Goal: Complete application form: Complete application form

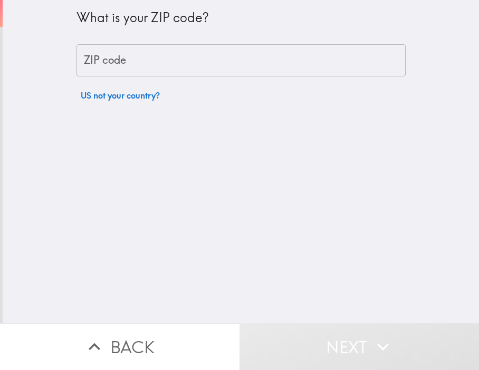
click at [167, 64] on input "ZIP code" at bounding box center [240, 60] width 329 height 33
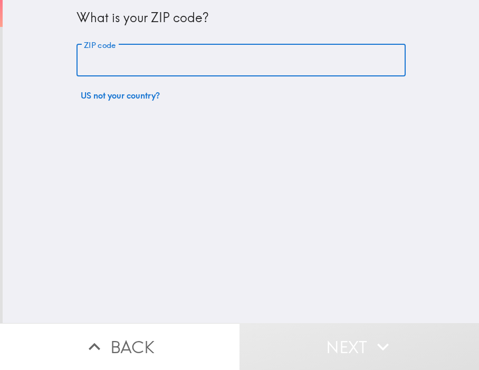
paste input "[URL][DOMAIN_NAME]"
type input "[URL][DOMAIN_NAME]"
drag, startPoint x: 392, startPoint y: 63, endPoint x: -13, endPoint y: 66, distance: 405.1
click at [0, 0] on html "What is your ZIP code? ZIP code [URL][DOMAIN_NAME] ZIP code US not your country…" at bounding box center [239, 0] width 479 height 0
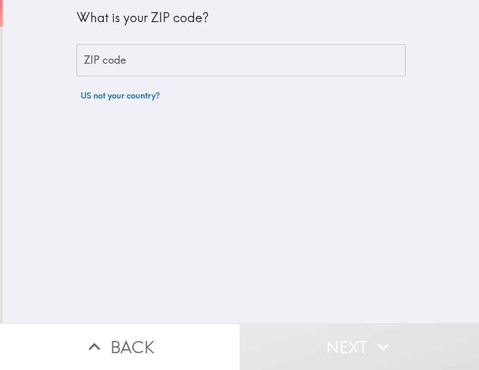
click at [271, 41] on div "What is your ZIP code? ZIP code ZIP code US not your country?" at bounding box center [240, 53] width 329 height 106
click at [253, 55] on input "ZIP code" at bounding box center [240, 60] width 329 height 33
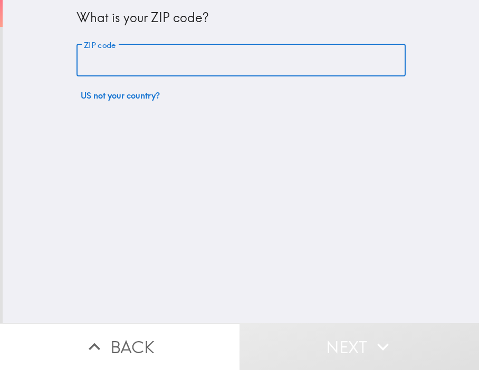
paste input "33621"
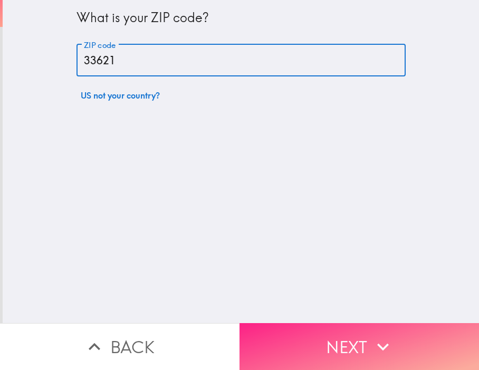
type input "33621"
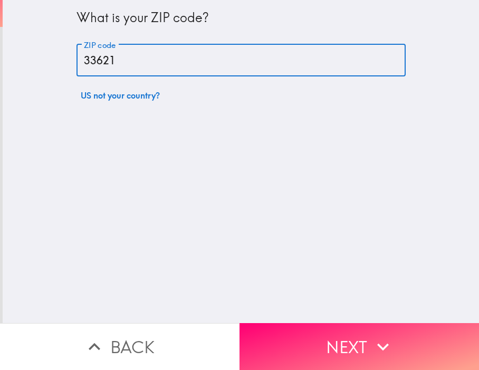
click at [340, 343] on button "Next" at bounding box center [358, 346] width 239 height 47
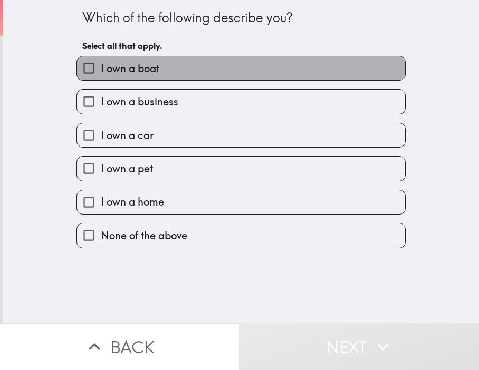
click at [207, 65] on label "I own a boat" at bounding box center [241, 68] width 328 height 24
click at [101, 65] on input "I own a boat" at bounding box center [89, 68] width 24 height 24
checkbox input "true"
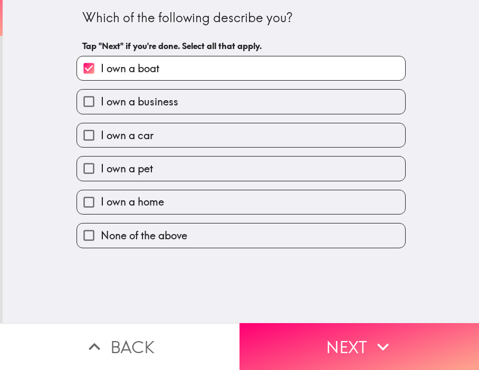
click at [182, 101] on label "I own a business" at bounding box center [241, 102] width 328 height 24
click at [101, 101] on input "I own a business" at bounding box center [89, 102] width 24 height 24
checkbox input "true"
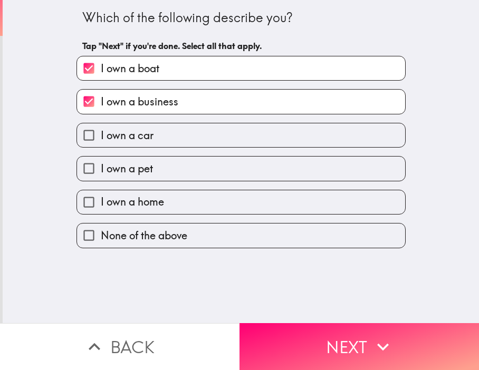
click at [180, 145] on label "I own a car" at bounding box center [241, 135] width 328 height 24
click at [101, 145] on input "I own a car" at bounding box center [89, 135] width 24 height 24
checkbox input "true"
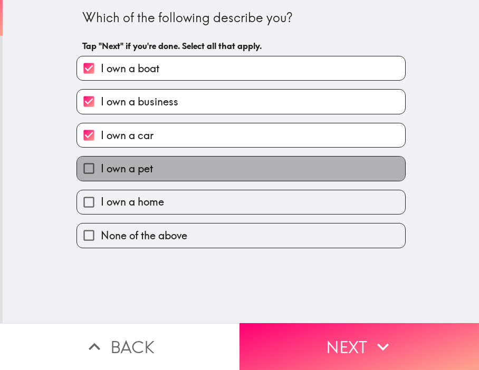
click at [177, 177] on label "I own a pet" at bounding box center [241, 169] width 328 height 24
click at [101, 177] on input "I own a pet" at bounding box center [89, 169] width 24 height 24
checkbox input "true"
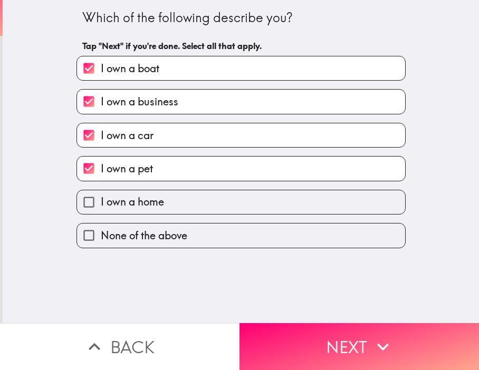
click at [177, 207] on label "I own a home" at bounding box center [241, 202] width 328 height 24
click at [101, 207] on input "I own a home" at bounding box center [89, 202] width 24 height 24
checkbox input "true"
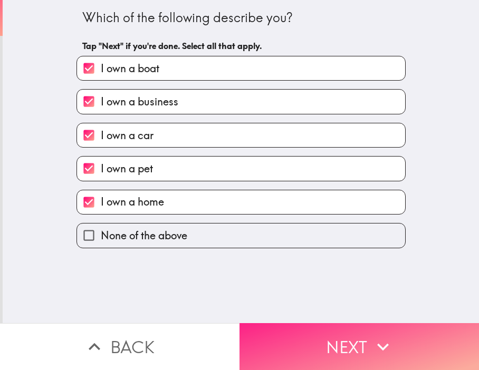
click at [331, 336] on button "Next" at bounding box center [358, 346] width 239 height 47
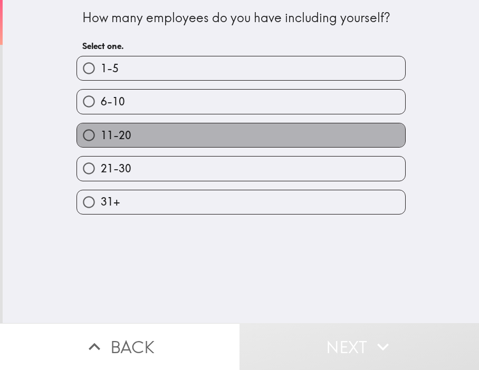
click at [186, 127] on label "11-20" at bounding box center [241, 135] width 328 height 24
click at [101, 127] on input "11-20" at bounding box center [89, 135] width 24 height 24
radio input "true"
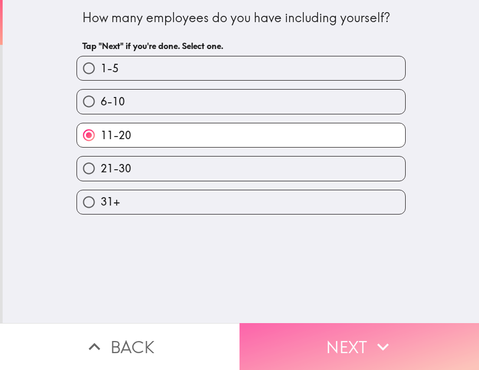
click at [338, 337] on button "Next" at bounding box center [358, 346] width 239 height 47
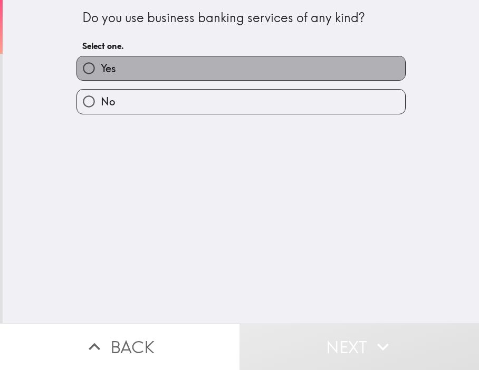
click at [217, 78] on label "Yes" at bounding box center [241, 68] width 328 height 24
click at [101, 78] on input "Yes" at bounding box center [89, 68] width 24 height 24
radio input "true"
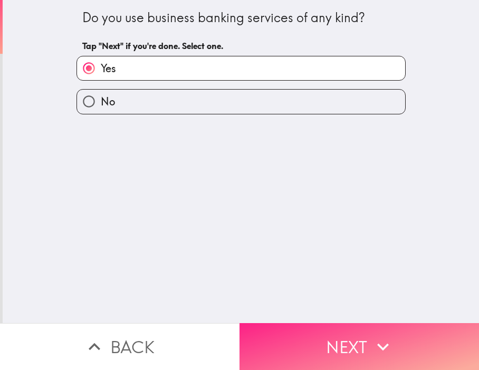
click at [351, 334] on button "Next" at bounding box center [358, 346] width 239 height 47
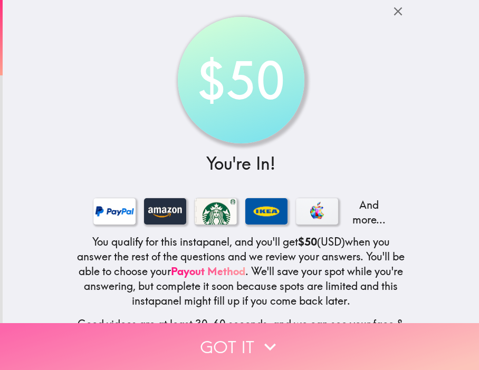
click at [253, 356] on button "Got it" at bounding box center [239, 346] width 479 height 47
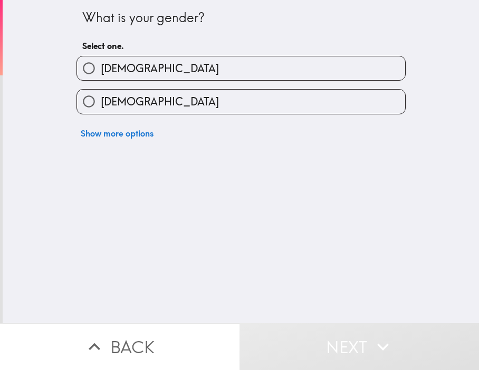
click at [160, 72] on label "[DEMOGRAPHIC_DATA]" at bounding box center [241, 68] width 328 height 24
click at [101, 72] on input "[DEMOGRAPHIC_DATA]" at bounding box center [89, 68] width 24 height 24
radio input "true"
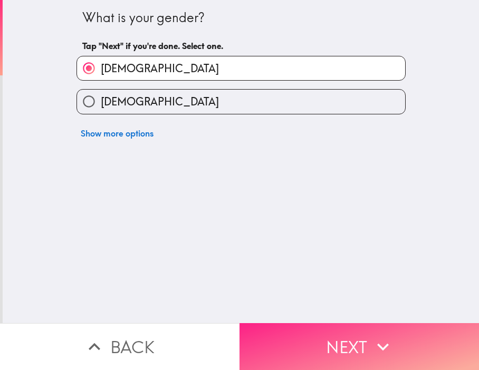
click at [321, 331] on button "Next" at bounding box center [358, 346] width 239 height 47
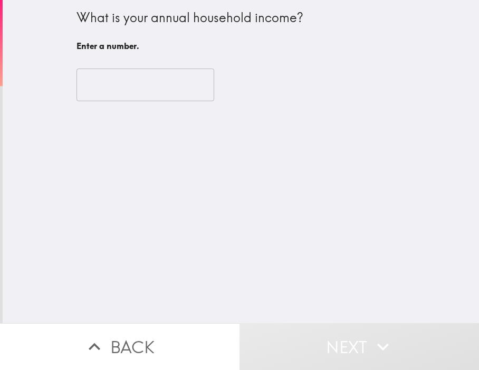
click at [149, 89] on input "number" at bounding box center [145, 85] width 138 height 33
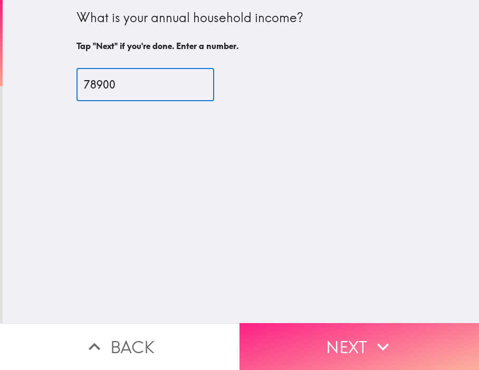
type input "78900"
click at [355, 328] on button "Next" at bounding box center [358, 346] width 239 height 47
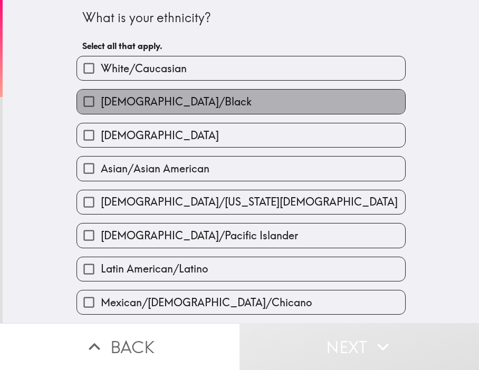
click at [215, 98] on label "[DEMOGRAPHIC_DATA]/Black" at bounding box center [241, 102] width 328 height 24
click at [101, 98] on input "[DEMOGRAPHIC_DATA]/Black" at bounding box center [89, 102] width 24 height 24
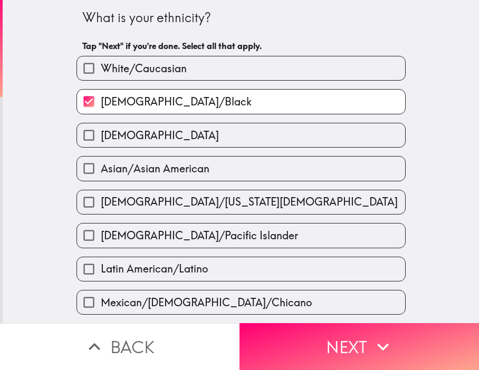
click at [215, 98] on label "[DEMOGRAPHIC_DATA]/Black" at bounding box center [241, 102] width 328 height 24
click at [101, 98] on input "[DEMOGRAPHIC_DATA]/Black" at bounding box center [89, 102] width 24 height 24
checkbox input "false"
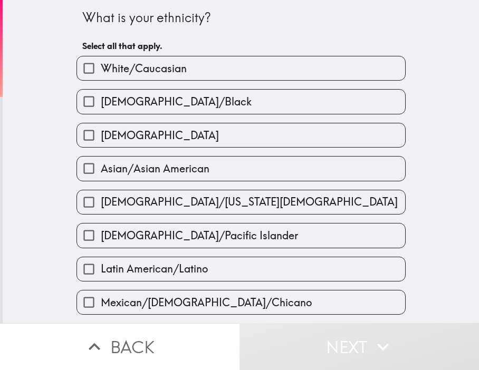
click at [137, 66] on span "White/Caucasian" at bounding box center [144, 68] width 86 height 15
click at [101, 66] on input "White/Caucasian" at bounding box center [89, 68] width 24 height 24
checkbox input "true"
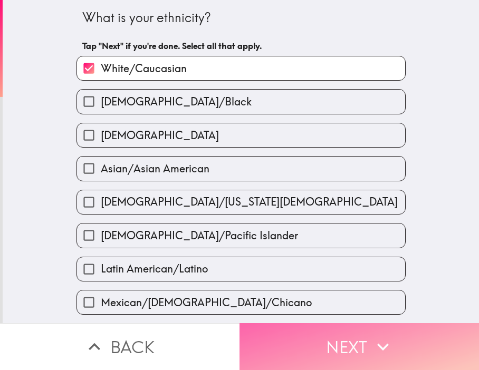
click at [359, 348] on button "Next" at bounding box center [358, 346] width 239 height 47
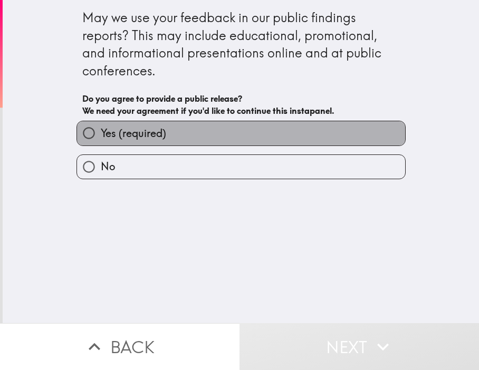
click at [184, 132] on label "Yes (required)" at bounding box center [241, 133] width 328 height 24
click at [101, 132] on input "Yes (required)" at bounding box center [89, 133] width 24 height 24
radio input "true"
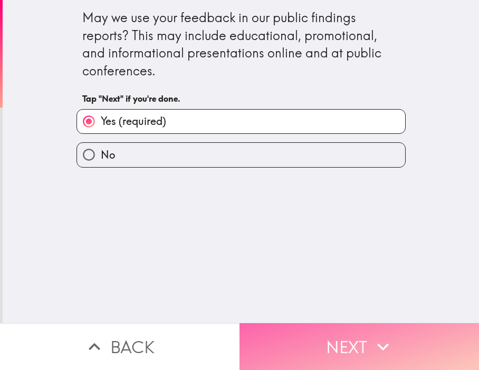
click at [363, 353] on button "Next" at bounding box center [358, 346] width 239 height 47
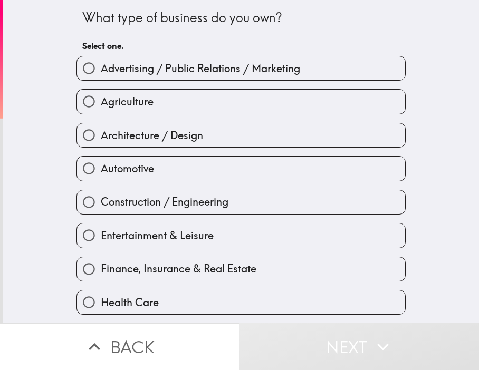
click at [144, 135] on span "Architecture / Design" at bounding box center [152, 135] width 102 height 15
click at [101, 135] on input "Architecture / Design" at bounding box center [89, 135] width 24 height 24
radio input "true"
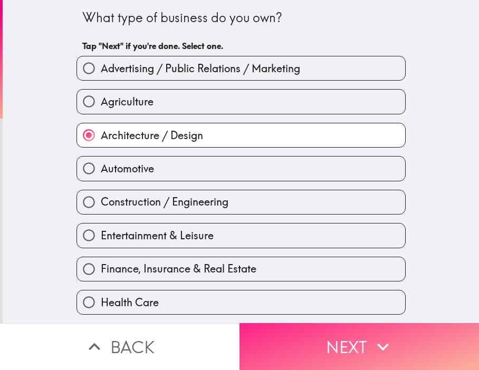
click at [333, 334] on button "Next" at bounding box center [358, 346] width 239 height 47
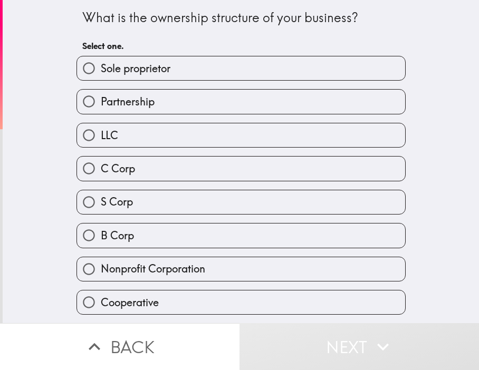
click at [174, 123] on div "LLC" at bounding box center [240, 135] width 329 height 25
click at [230, 107] on label "Partnership" at bounding box center [241, 102] width 328 height 24
click at [101, 107] on input "Partnership" at bounding box center [89, 102] width 24 height 24
radio input "true"
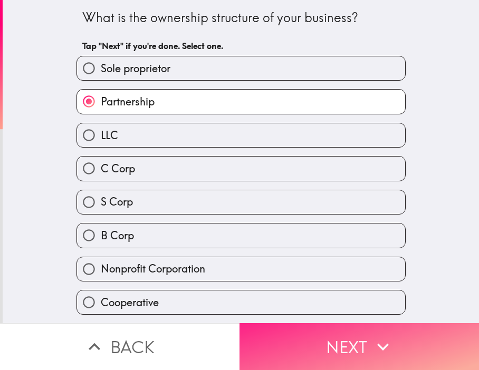
click at [344, 334] on button "Next" at bounding box center [358, 346] width 239 height 47
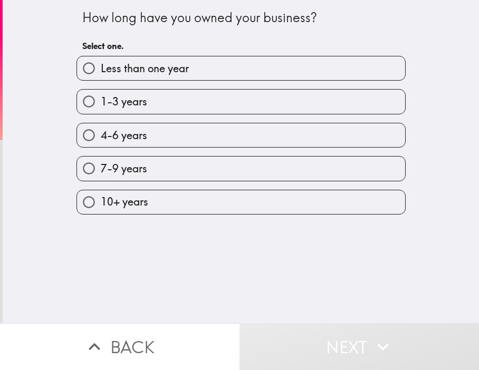
click at [188, 124] on label "4-6 years" at bounding box center [241, 135] width 328 height 24
click at [101, 124] on input "4-6 years" at bounding box center [89, 135] width 24 height 24
radio input "true"
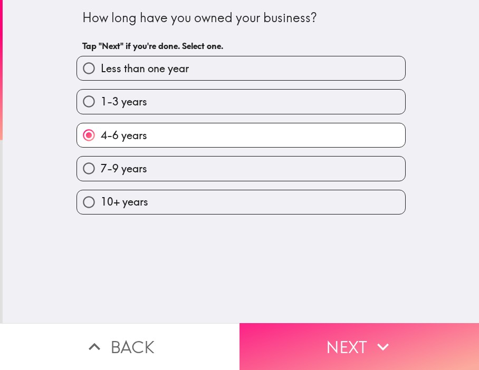
click at [354, 327] on button "Next" at bounding box center [358, 346] width 239 height 47
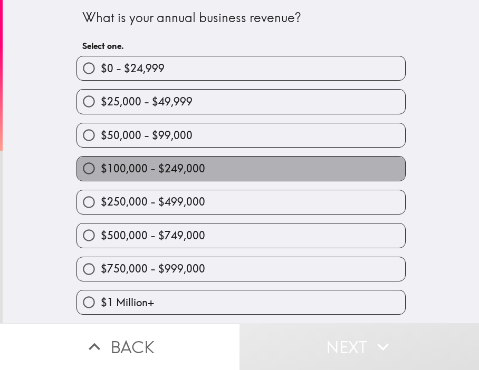
click at [188, 159] on label "$100,000 - $249,000" at bounding box center [241, 169] width 328 height 24
click at [101, 159] on input "$100,000 - $249,000" at bounding box center [89, 169] width 24 height 24
radio input "true"
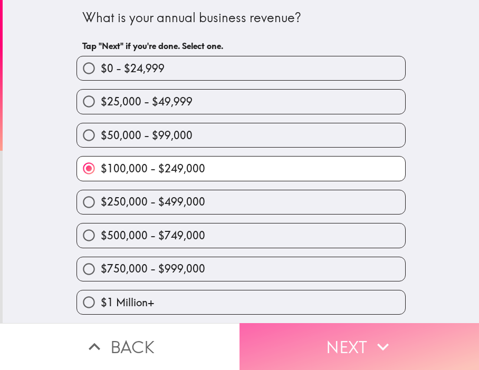
click at [330, 349] on button "Next" at bounding box center [358, 346] width 239 height 47
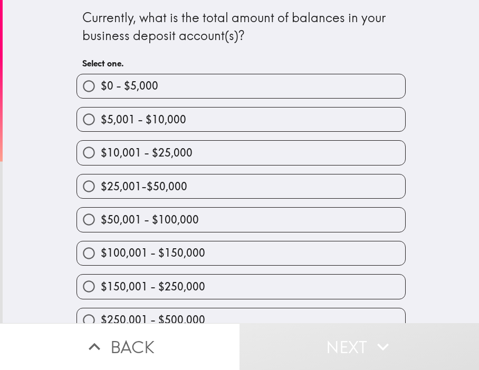
click at [196, 185] on label "$25,001-$50,000" at bounding box center [241, 187] width 328 height 24
click at [101, 185] on input "$25,001-$50,000" at bounding box center [89, 187] width 24 height 24
radio input "true"
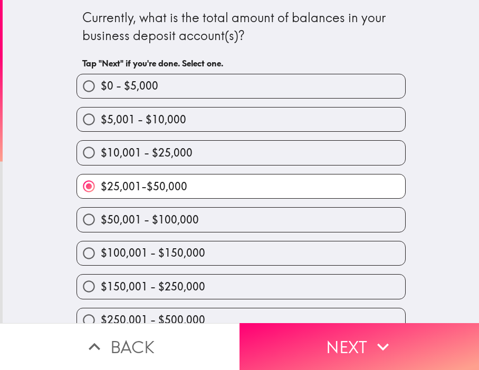
click at [193, 226] on label "$50,001 - $100,000" at bounding box center [241, 220] width 328 height 24
click at [101, 226] on input "$50,001 - $100,000" at bounding box center [89, 220] width 24 height 24
radio input "true"
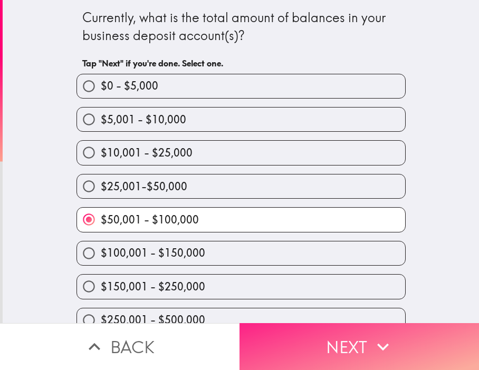
click at [323, 343] on button "Next" at bounding box center [358, 346] width 239 height 47
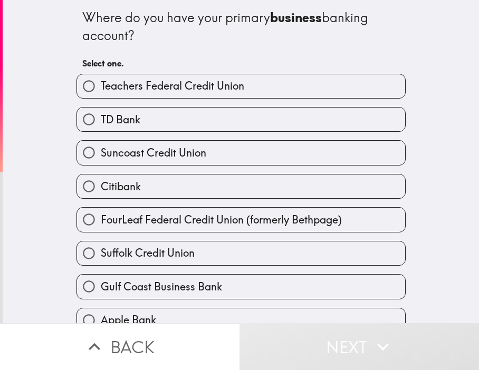
click at [169, 248] on span "Suffolk Credit Union" at bounding box center [148, 253] width 94 height 15
click at [101, 248] on input "Suffolk Credit Union" at bounding box center [89, 254] width 24 height 24
radio input "true"
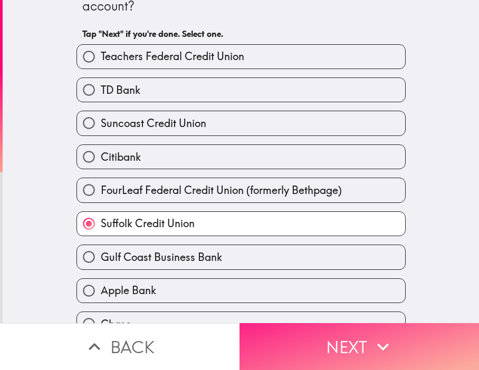
scroll to position [158, 0]
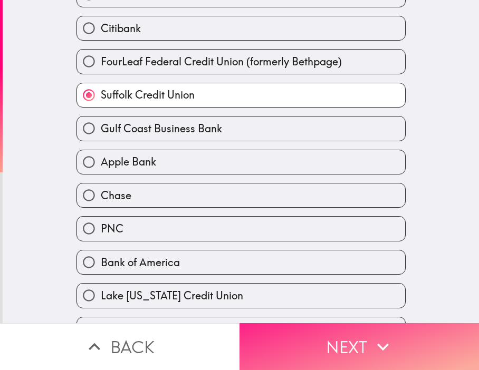
click at [350, 323] on button "Next" at bounding box center [358, 346] width 239 height 47
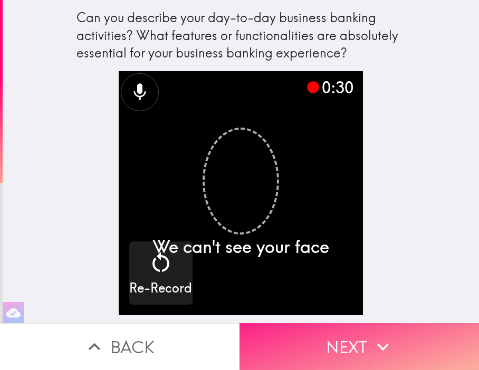
click at [358, 337] on button "Next" at bounding box center [358, 346] width 239 height 47
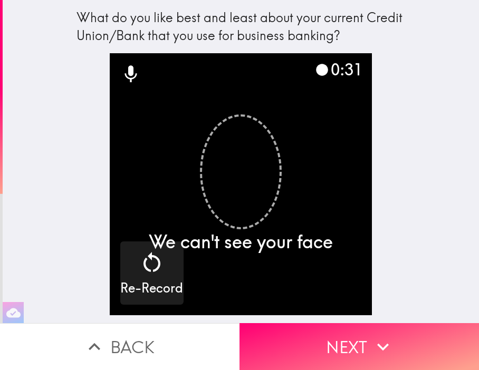
click at [360, 332] on button "Next" at bounding box center [358, 346] width 239 height 47
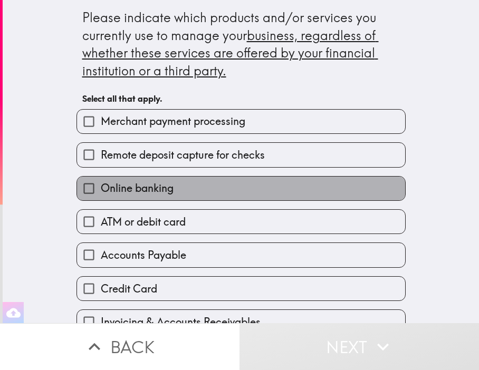
click at [149, 189] on span "Online banking" at bounding box center [137, 188] width 73 height 15
click at [101, 189] on input "Online banking" at bounding box center [89, 189] width 24 height 24
checkbox input "true"
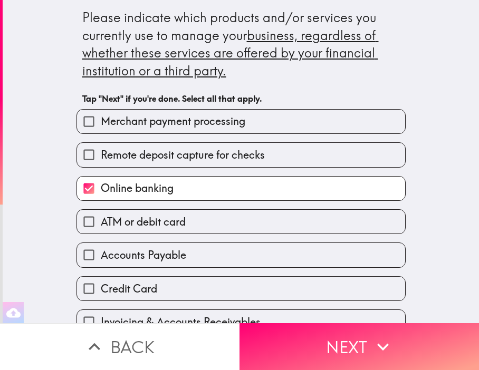
click at [181, 138] on div "Remote deposit capture for checks" at bounding box center [237, 150] width 338 height 33
click at [199, 121] on span "Merchant payment processing" at bounding box center [173, 121] width 145 height 15
click at [101, 121] on input "Merchant payment processing" at bounding box center [89, 122] width 24 height 24
checkbox input "true"
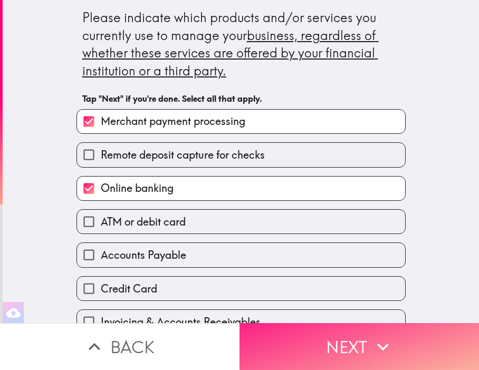
click at [376, 341] on icon "button" at bounding box center [382, 346] width 23 height 23
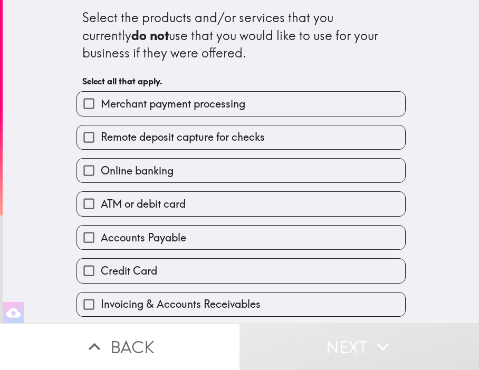
click at [204, 117] on div "Remote deposit capture for checks" at bounding box center [237, 133] width 338 height 33
click at [219, 103] on span "Merchant payment processing" at bounding box center [173, 104] width 145 height 15
click at [101, 103] on input "Merchant payment processing" at bounding box center [89, 104] width 24 height 24
checkbox input "true"
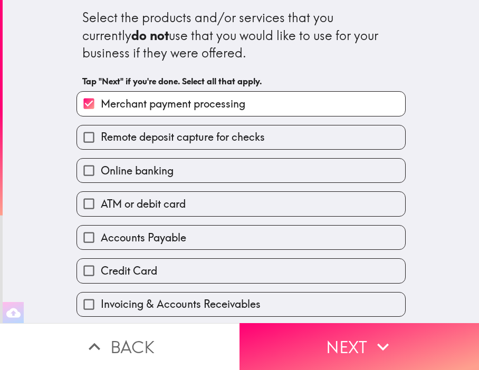
click at [137, 251] on div "Credit Card" at bounding box center [237, 266] width 338 height 33
click at [162, 289] on div "Invoicing & Accounts Receivables" at bounding box center [237, 300] width 338 height 33
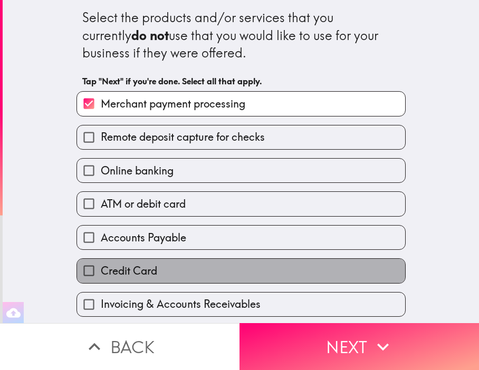
click at [171, 268] on label "Credit Card" at bounding box center [241, 271] width 328 height 24
click at [101, 268] on input "Credit Card" at bounding box center [89, 271] width 24 height 24
checkbox input "true"
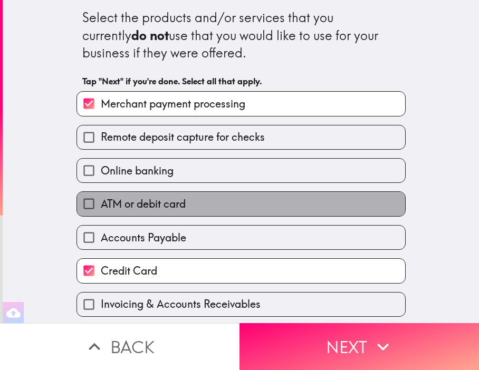
click at [193, 198] on label "ATM or debit card" at bounding box center [241, 204] width 328 height 24
click at [101, 198] on input "ATM or debit card" at bounding box center [89, 204] width 24 height 24
checkbox input "true"
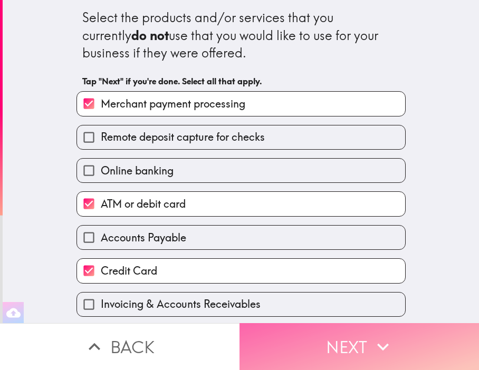
click at [329, 340] on button "Next" at bounding box center [358, 346] width 239 height 47
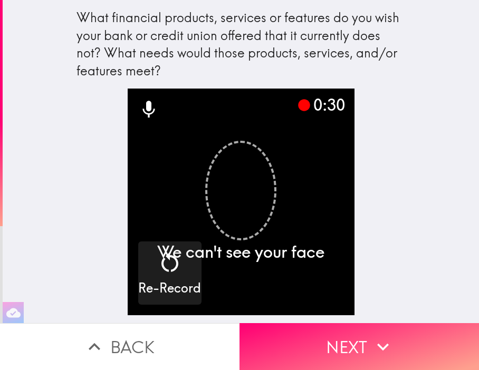
click at [371, 339] on icon "button" at bounding box center [382, 346] width 23 height 23
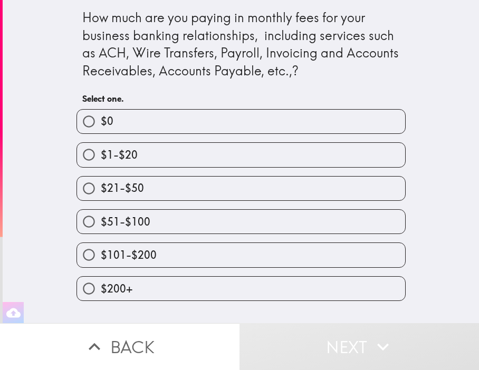
click at [178, 231] on label "$51-$100" at bounding box center [241, 222] width 328 height 24
click at [101, 231] on input "$51-$100" at bounding box center [89, 222] width 24 height 24
radio input "true"
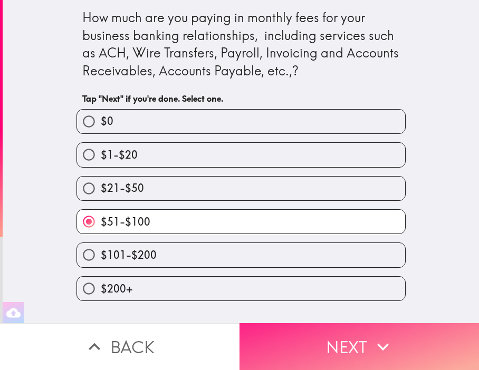
click at [354, 335] on button "Next" at bounding box center [358, 346] width 239 height 47
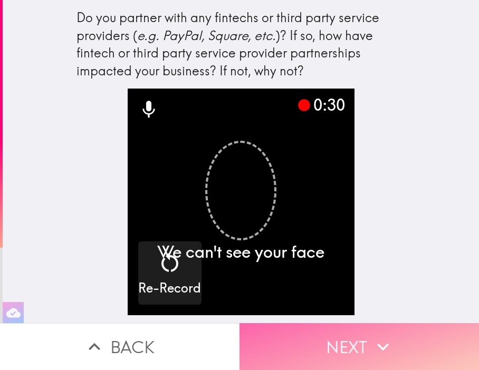
click at [377, 338] on icon "button" at bounding box center [382, 346] width 23 height 23
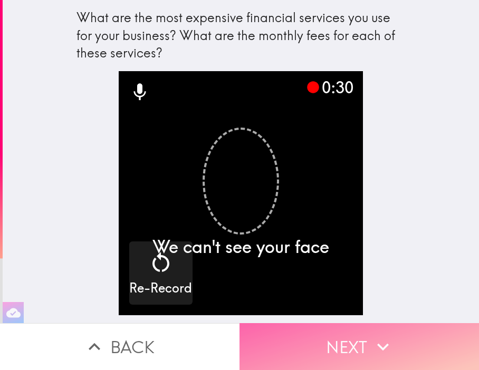
click at [378, 335] on icon "button" at bounding box center [382, 346] width 23 height 23
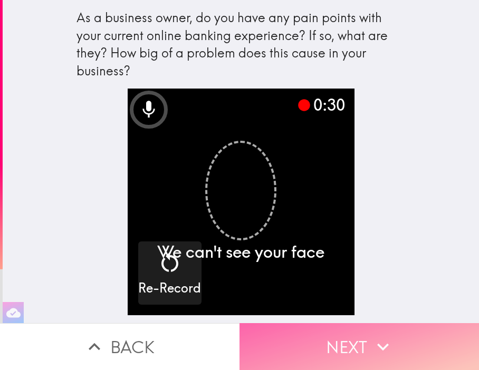
click at [347, 329] on button "Next" at bounding box center [358, 346] width 239 height 47
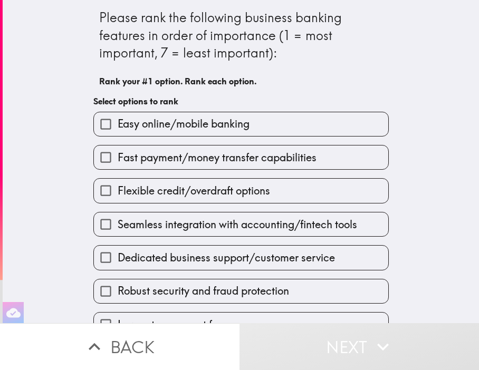
click at [279, 205] on div "Seamless integration with accounting/fintech tools" at bounding box center [237, 220] width 304 height 33
click at [286, 136] on div "Easy online/mobile banking Fast payment/money transfer capabilities Flexible cr…" at bounding box center [237, 220] width 304 height 234
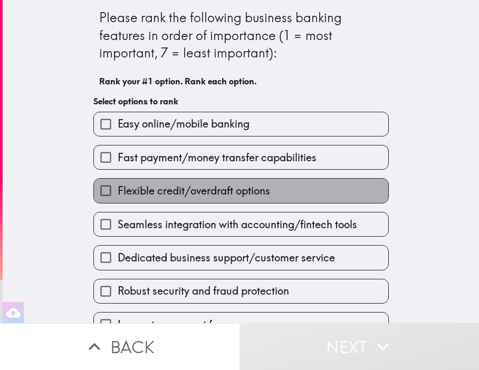
click at [273, 188] on label "Flexible credit/overdraft options" at bounding box center [241, 191] width 294 height 24
click at [118, 188] on input "Flexible credit/overdraft options" at bounding box center [106, 191] width 24 height 24
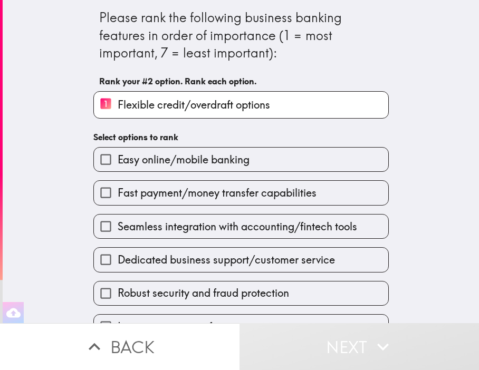
click at [259, 177] on div "Fast payment/money transfer capabilities" at bounding box center [237, 188] width 304 height 33
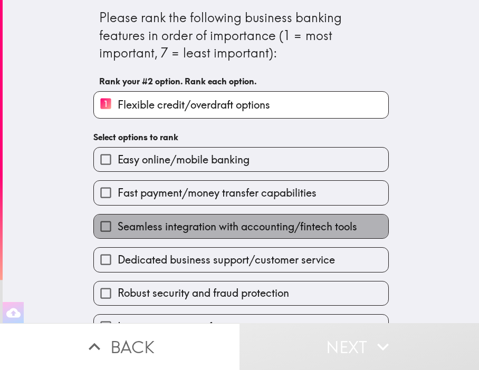
click at [236, 237] on label "Seamless integration with accounting/fintech tools" at bounding box center [241, 227] width 294 height 24
click at [118, 237] on input "Seamless integration with accounting/fintech tools" at bounding box center [106, 227] width 24 height 24
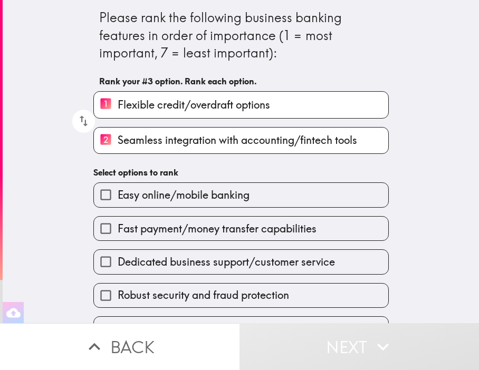
click at [196, 277] on div "Robust security and fraud protection" at bounding box center [237, 291] width 304 height 33
click at [209, 265] on span "Dedicated business support/customer service" at bounding box center [226, 262] width 217 height 15
click at [118, 265] on input "Dedicated business support/customer service" at bounding box center [106, 262] width 24 height 24
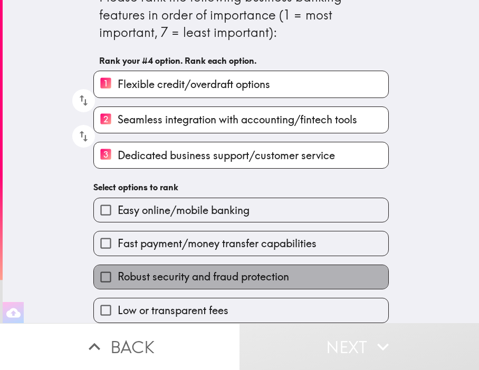
click at [208, 270] on span "Robust security and fraud protection" at bounding box center [203, 277] width 171 height 15
click at [118, 265] on input "Robust security and fraud protection" at bounding box center [106, 277] width 24 height 24
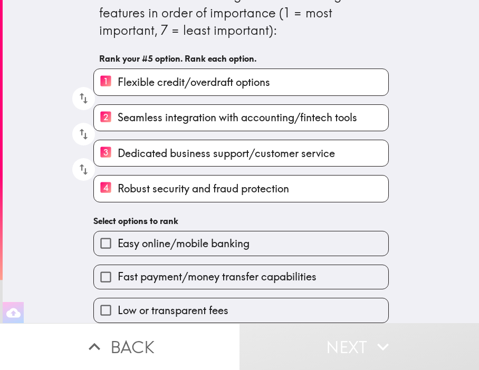
click at [195, 303] on span "Low or transparent fees" at bounding box center [173, 310] width 111 height 15
click at [118, 300] on input "Low or transparent fees" at bounding box center [106, 311] width 24 height 24
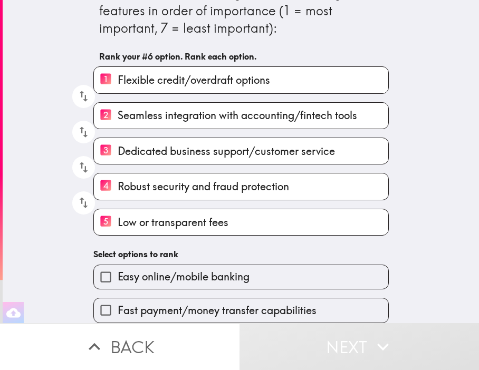
click at [201, 270] on span "Easy online/mobile banking" at bounding box center [184, 277] width 132 height 15
click at [118, 265] on input "Easy online/mobile banking" at bounding box center [106, 277] width 24 height 24
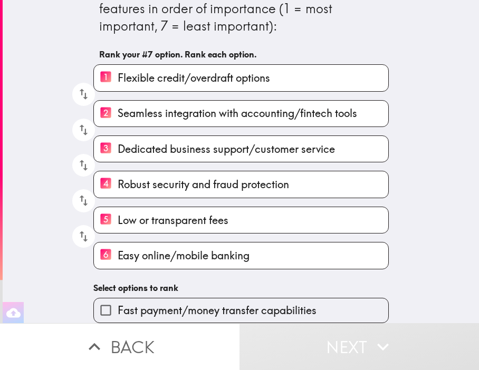
click at [181, 304] on span "Fast payment/money transfer capabilities" at bounding box center [217, 310] width 199 height 15
click at [118, 304] on input "Fast payment/money transfer capabilities" at bounding box center [106, 311] width 24 height 24
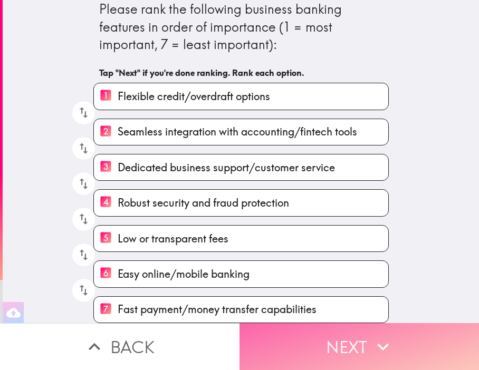
click at [325, 327] on button "Next" at bounding box center [358, 346] width 239 height 47
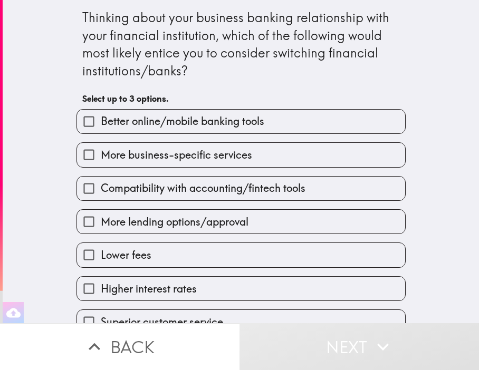
click at [250, 170] on div "Compatibility with accounting/fintech tools" at bounding box center [237, 184] width 338 height 33
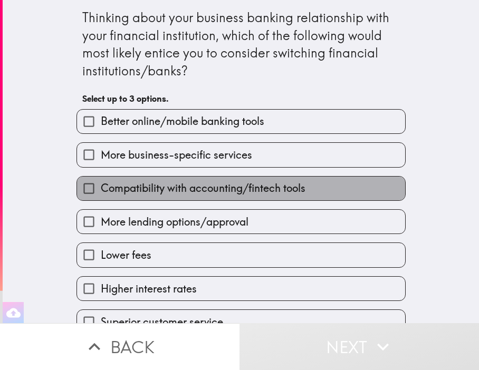
click at [245, 199] on label "Compatibility with accounting/fintech tools" at bounding box center [241, 189] width 328 height 24
click at [101, 199] on input "Compatibility with accounting/fintech tools" at bounding box center [89, 189] width 24 height 24
checkbox input "true"
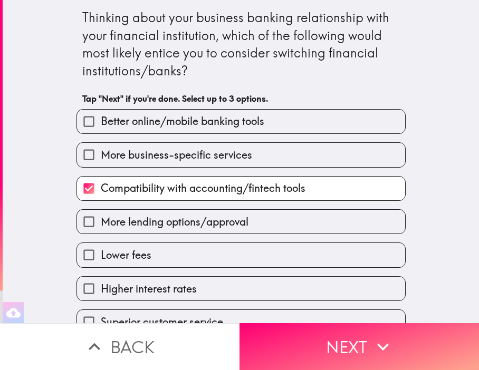
click at [272, 131] on label "Better online/mobile banking tools" at bounding box center [241, 122] width 328 height 24
click at [101, 131] on input "Better online/mobile banking tools" at bounding box center [89, 122] width 24 height 24
checkbox input "true"
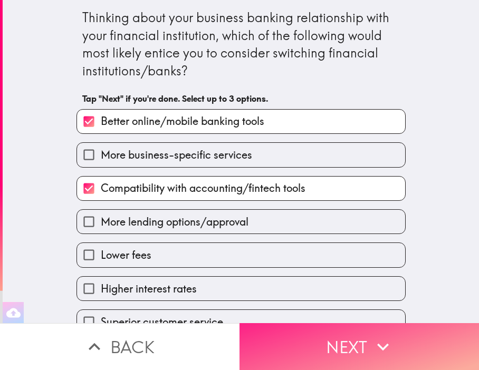
drag, startPoint x: 328, startPoint y: 315, endPoint x: 328, endPoint y: 322, distance: 7.4
click at [328, 315] on div "Thinking about your business banking relationship with your financial instituti…" at bounding box center [239, 185] width 479 height 370
click at [331, 328] on button "Next" at bounding box center [358, 346] width 239 height 47
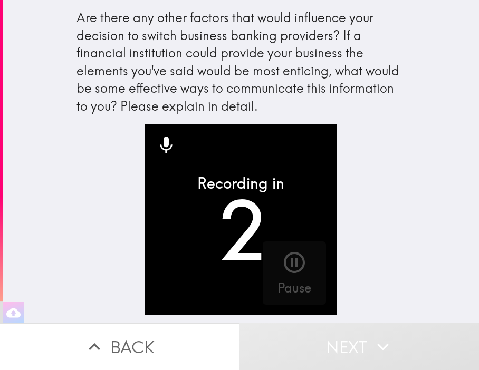
click at [148, 327] on button "Back" at bounding box center [119, 346] width 239 height 47
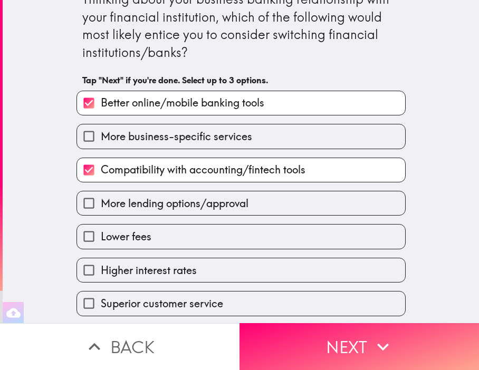
scroll to position [51, 0]
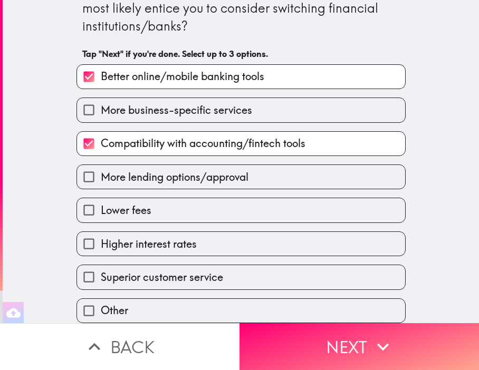
click at [230, 215] on label "Lower fees" at bounding box center [241, 210] width 328 height 24
click at [101, 215] on input "Lower fees" at bounding box center [89, 210] width 24 height 24
checkbox input "true"
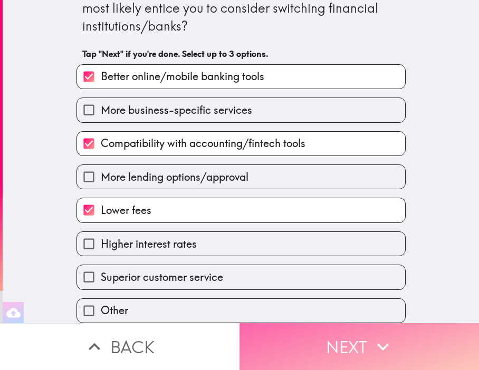
click at [337, 329] on button "Next" at bounding box center [358, 346] width 239 height 47
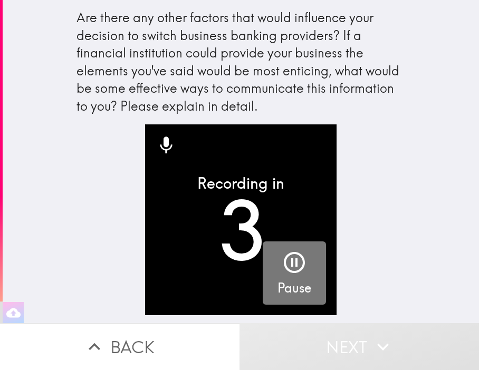
click at [296, 268] on icon "button" at bounding box center [294, 262] width 25 height 25
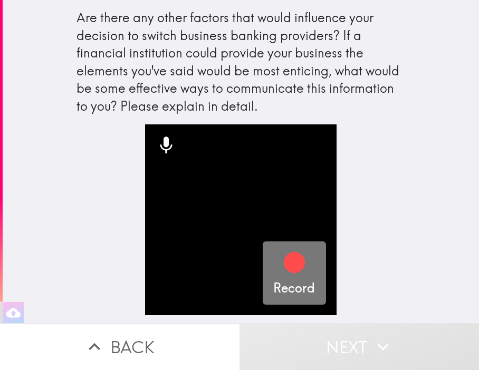
click at [290, 263] on icon "button" at bounding box center [294, 262] width 21 height 21
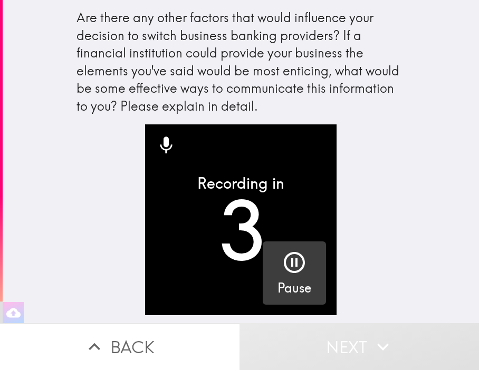
click at [285, 267] on icon "button" at bounding box center [294, 262] width 25 height 25
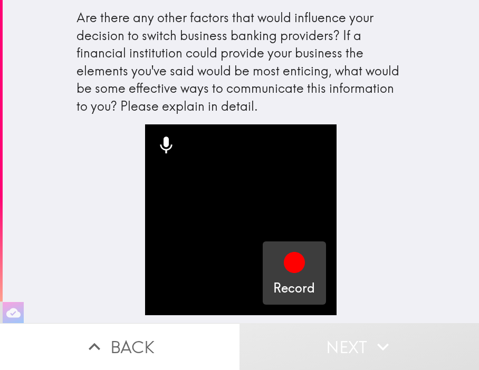
click at [295, 276] on div "button" at bounding box center [294, 265] width 25 height 30
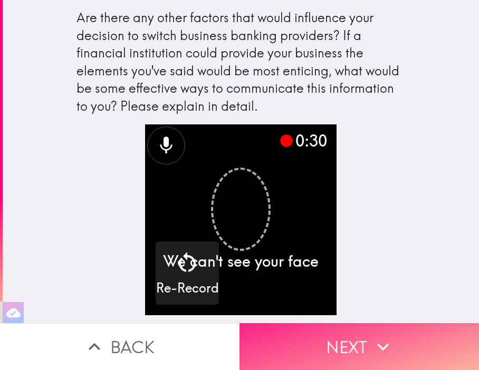
click at [373, 335] on icon "button" at bounding box center [382, 346] width 23 height 23
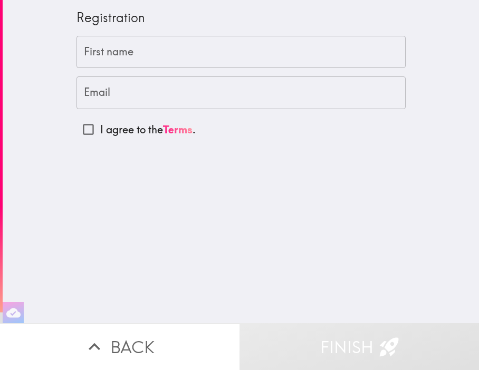
click at [251, 57] on input "First name" at bounding box center [240, 52] width 329 height 33
click at [426, 170] on div "Registration First name First name Email Email I agree to the Terms ." at bounding box center [241, 161] width 476 height 323
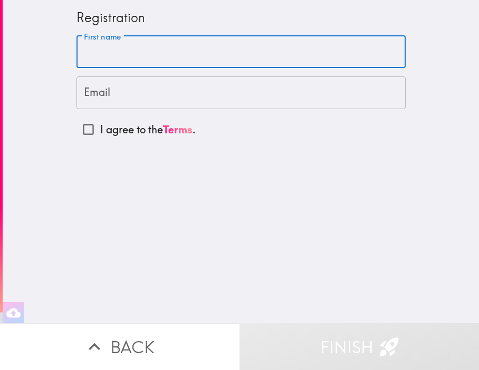
click at [194, 56] on input "First name" at bounding box center [240, 52] width 329 height 33
paste input "[PERSON_NAME]"
type input "[PERSON_NAME]"
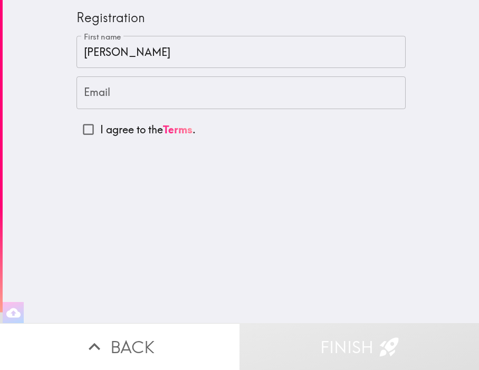
click at [431, 168] on div "Registration First name [PERSON_NAME] First name Email Email I agree to the Ter…" at bounding box center [241, 161] width 476 height 323
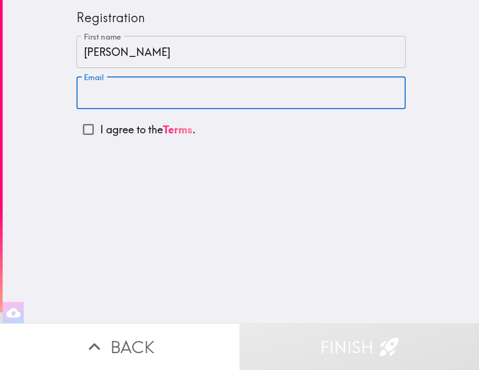
click at [188, 99] on input "Email" at bounding box center [240, 92] width 329 height 33
paste input "Tout"
type input "Tout"
click at [162, 52] on input "[PERSON_NAME]" at bounding box center [240, 52] width 329 height 33
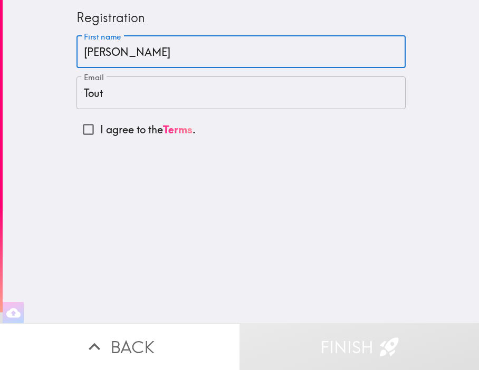
type input "[PERSON_NAME]"
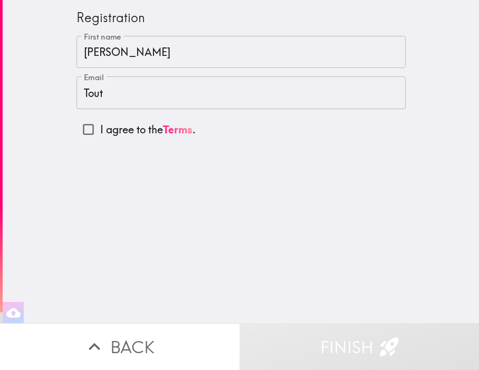
click at [428, 173] on div "Registration First name [PERSON_NAME] First name Email Tout Email I agree to th…" at bounding box center [241, 161] width 476 height 323
click at [80, 123] on input "I agree to the Terms ." at bounding box center [88, 130] width 24 height 24
checkbox input "true"
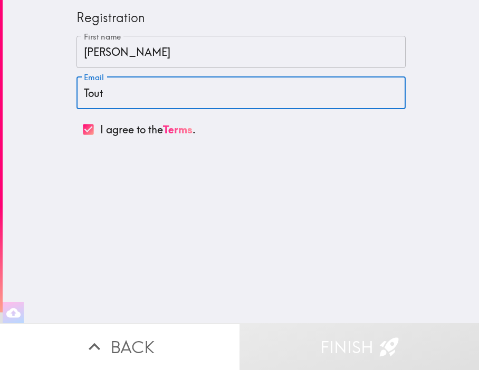
drag, startPoint x: 116, startPoint y: 93, endPoint x: 17, endPoint y: 89, distance: 99.3
click at [17, 89] on div "Registration First name [PERSON_NAME] First name Email Tout Email I agree to th…" at bounding box center [241, 161] width 476 height 323
paste input "[EMAIL_ADDRESS][DOMAIN_NAME]"
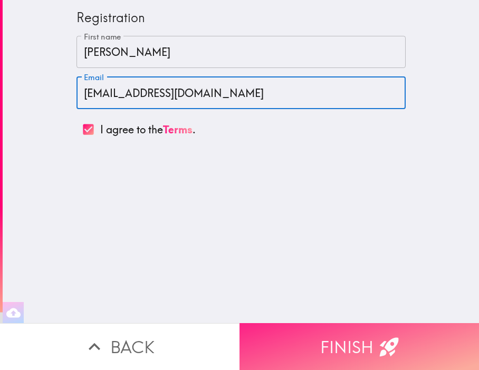
type input "[EMAIL_ADDRESS][DOMAIN_NAME]"
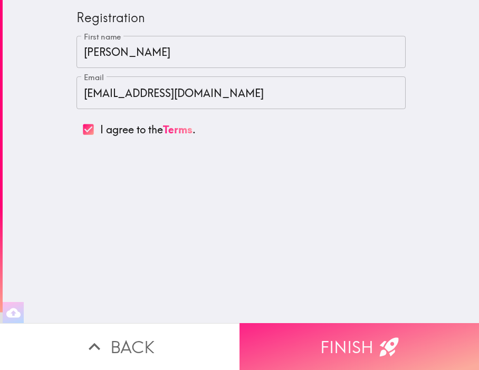
click at [376, 197] on div "Registration First name [PERSON_NAME] First name Email [EMAIL_ADDRESS][DOMAIN_N…" at bounding box center [241, 161] width 476 height 323
click at [344, 337] on button "Finish" at bounding box center [358, 346] width 239 height 47
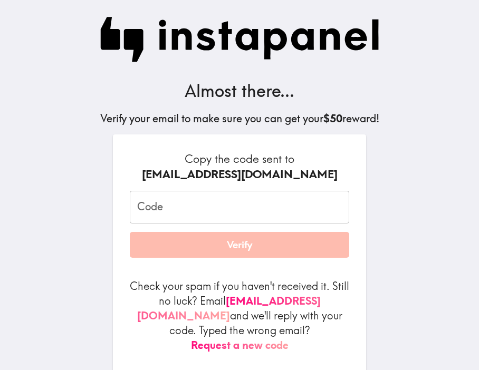
click at [218, 220] on input "Code" at bounding box center [239, 207] width 219 height 33
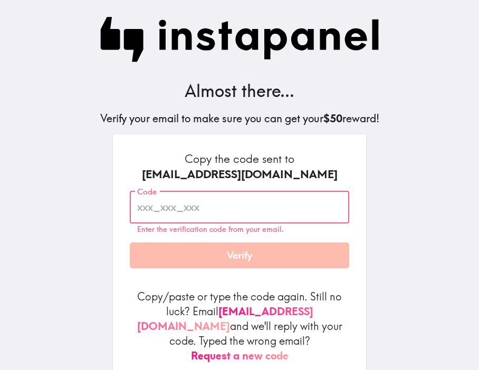
click at [242, 212] on input "Code" at bounding box center [239, 207] width 219 height 33
paste input "rH8_r4G_Rg2"
type input "rH8_r4G_Rg2"
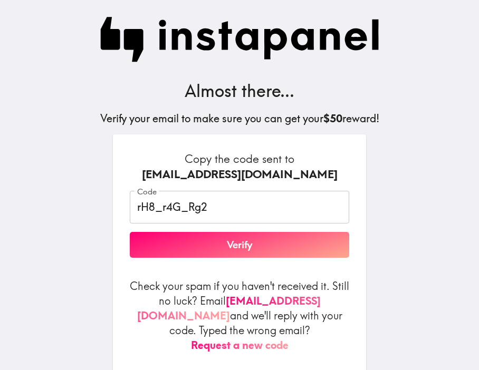
click at [392, 260] on div "Almost there... Verify your email to make sure you can get your $50 reward! Cop…" at bounding box center [240, 201] width 338 height 402
click at [275, 250] on button "Verify" at bounding box center [239, 245] width 219 height 26
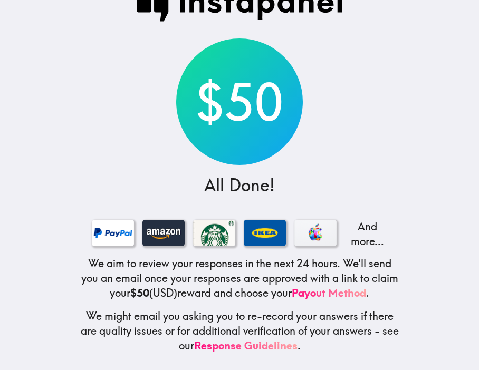
scroll to position [36, 0]
